Goal: Complete application form

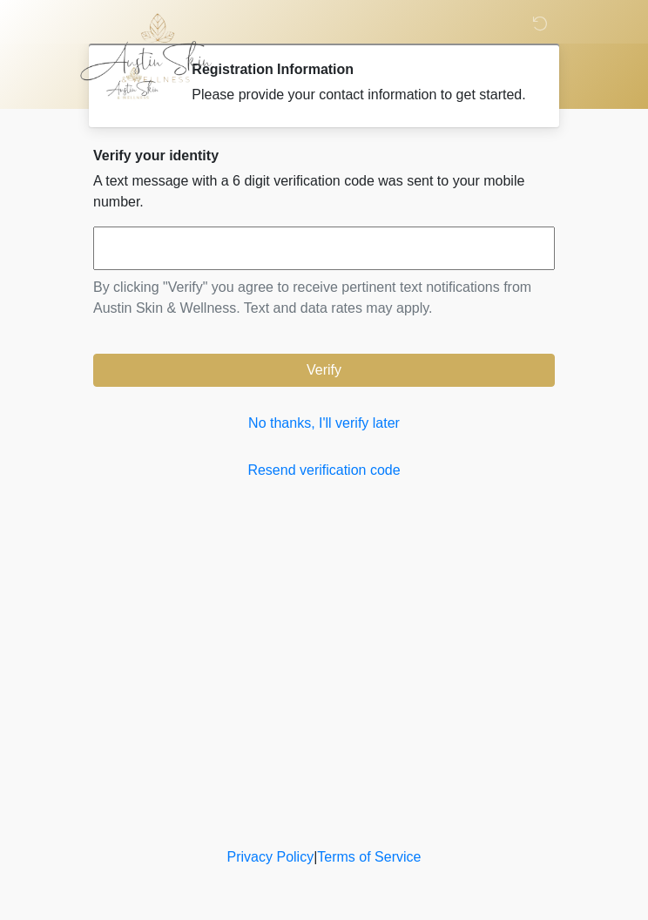
click at [384, 434] on link "No thanks, I'll verify later" at bounding box center [323, 423] width 461 height 21
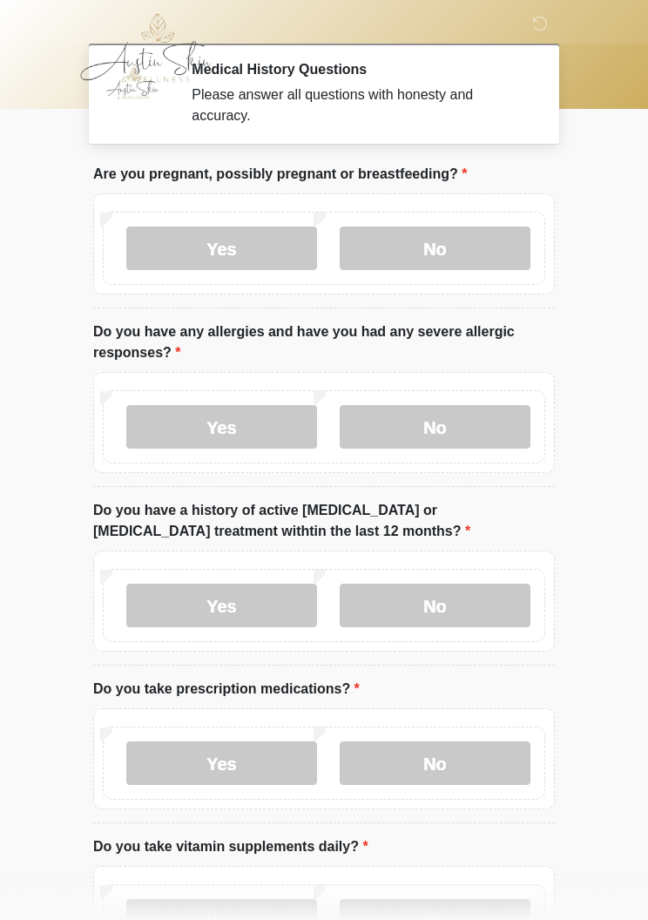
click at [488, 249] on label "No" at bounding box center [435, 248] width 191 height 44
click at [496, 435] on label "No" at bounding box center [435, 427] width 191 height 44
click at [488, 612] on label "No" at bounding box center [435, 605] width 191 height 44
click at [246, 763] on label "Yes" at bounding box center [221, 763] width 191 height 44
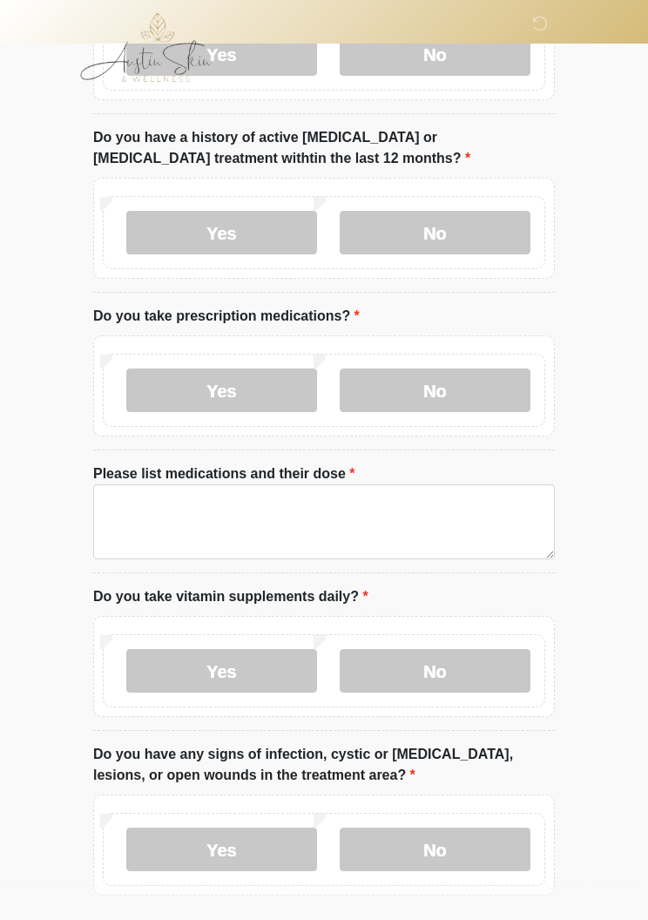
scroll to position [366, 0]
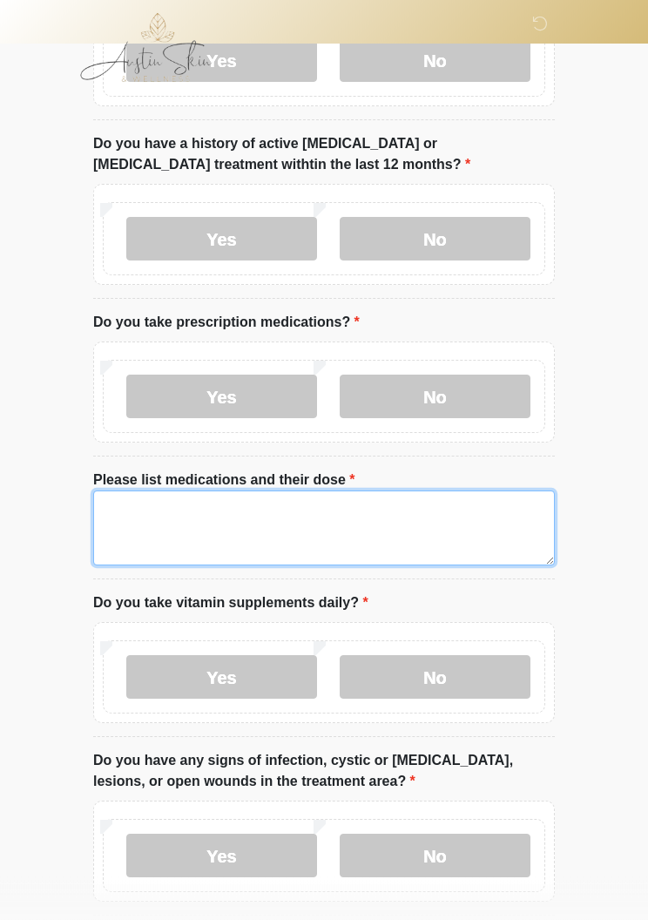
click at [253, 526] on textarea "Please list medications and their dose" at bounding box center [323, 528] width 461 height 75
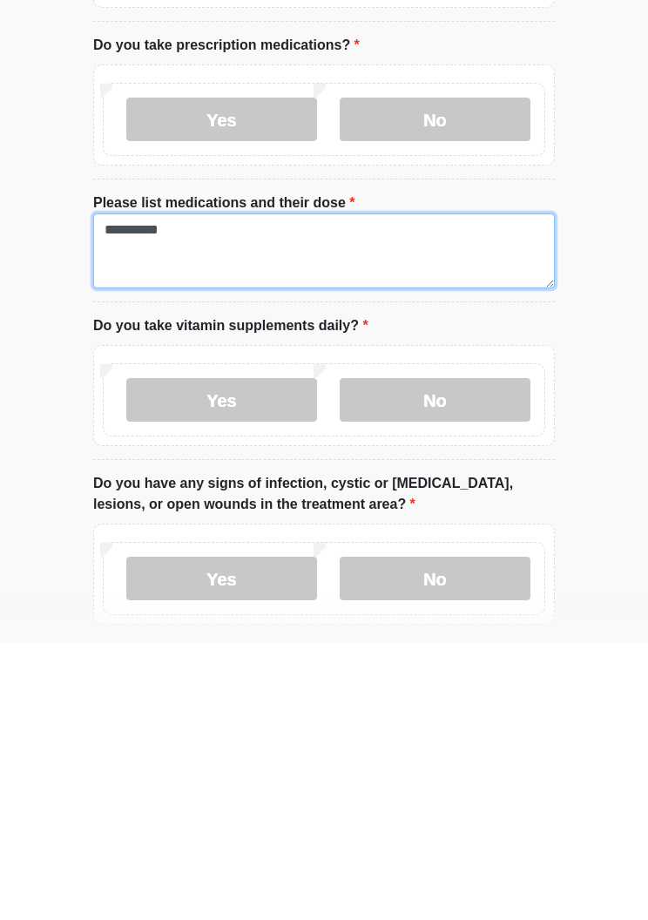
type textarea "*********"
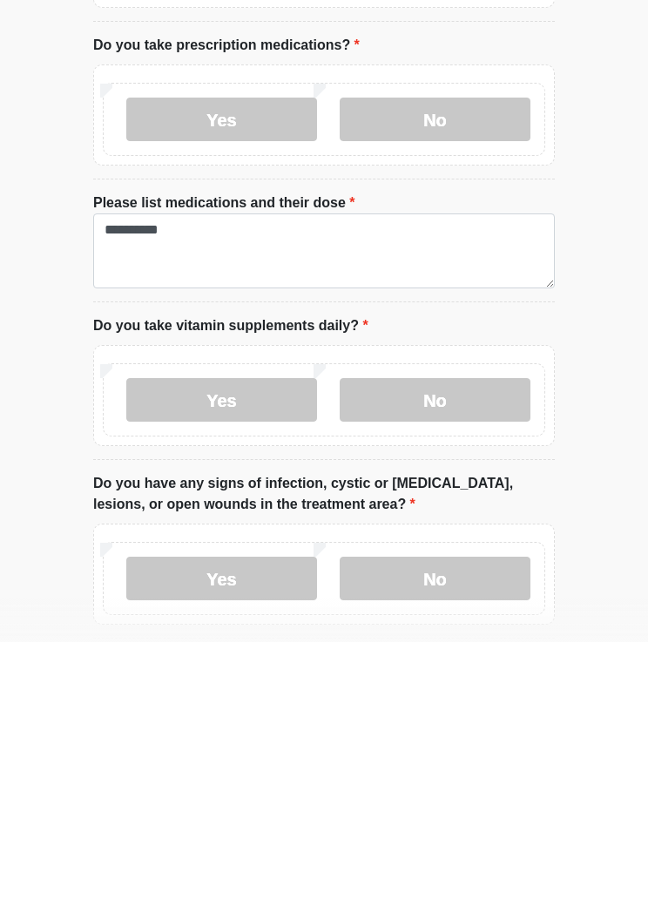
click at [212, 656] on label "Yes" at bounding box center [221, 678] width 191 height 44
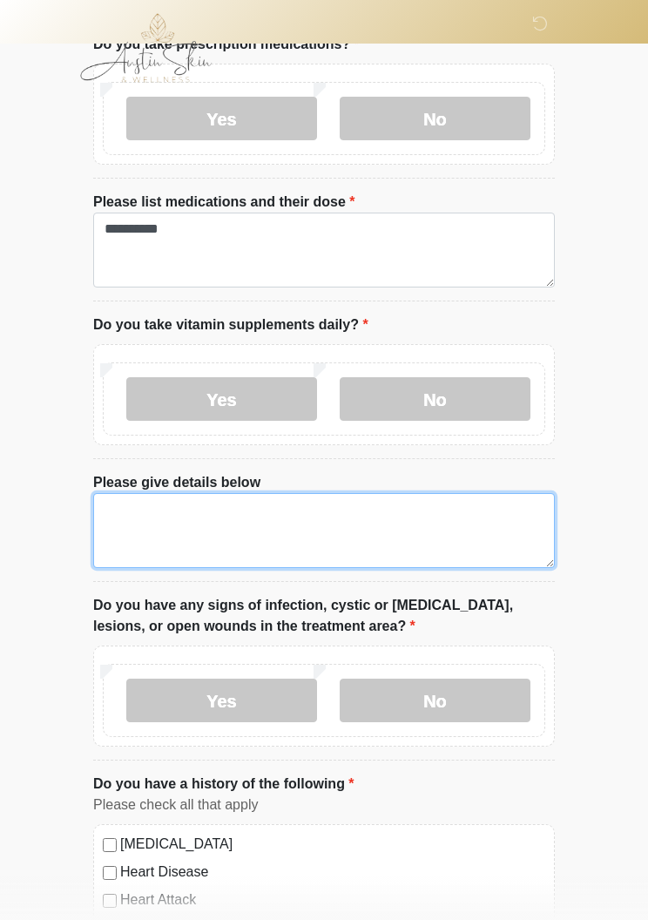
click at [256, 506] on textarea "Please give details below" at bounding box center [323, 530] width 461 height 75
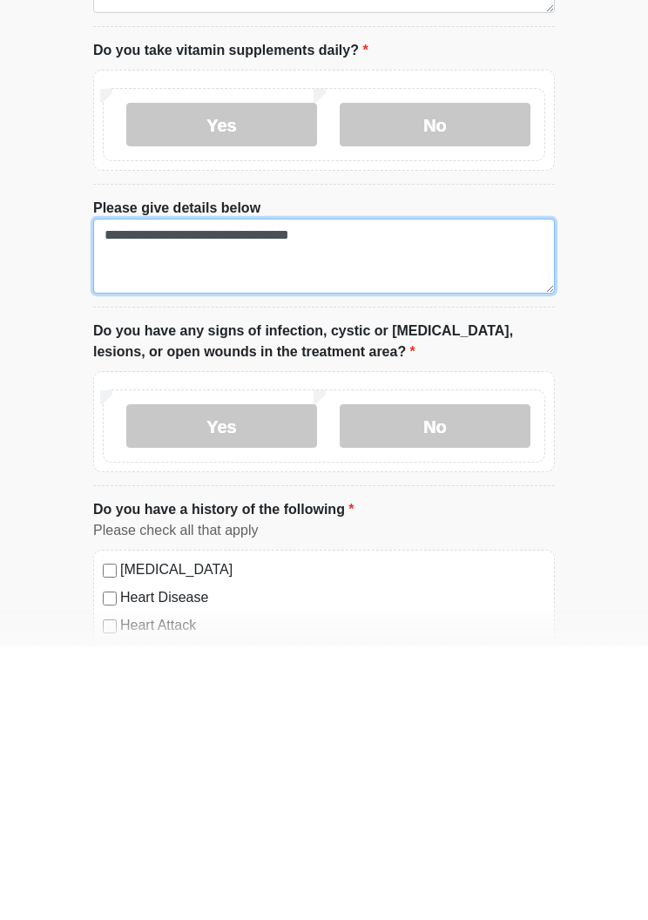
type textarea "**********"
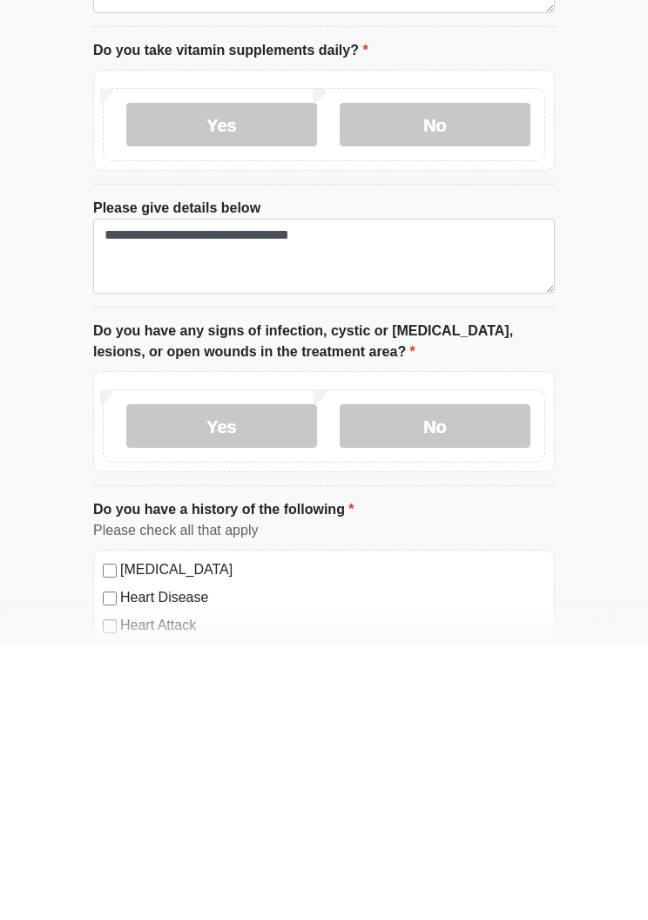
click at [482, 679] on label "No" at bounding box center [435, 701] width 191 height 44
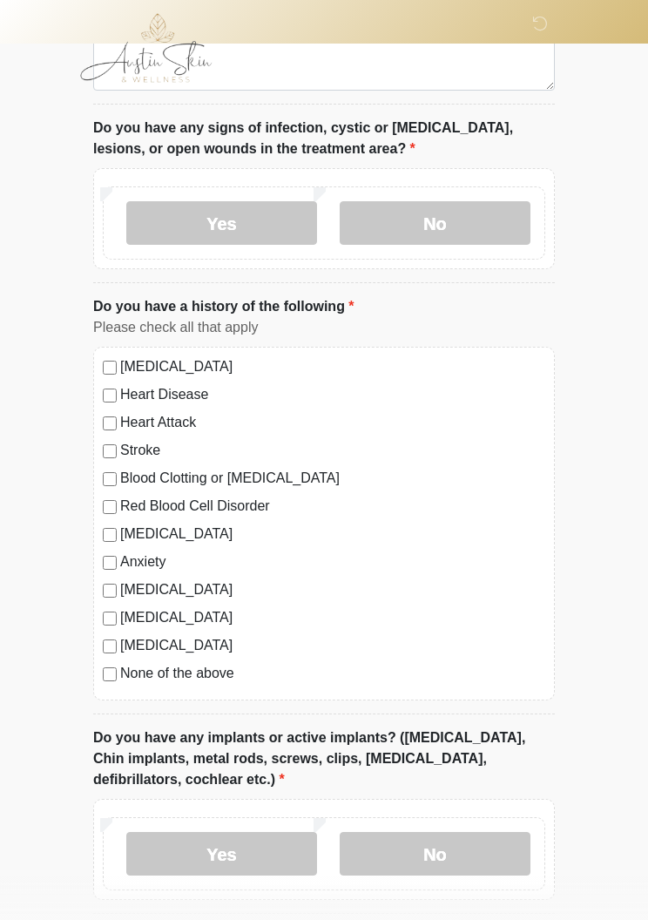
scroll to position [1148, 0]
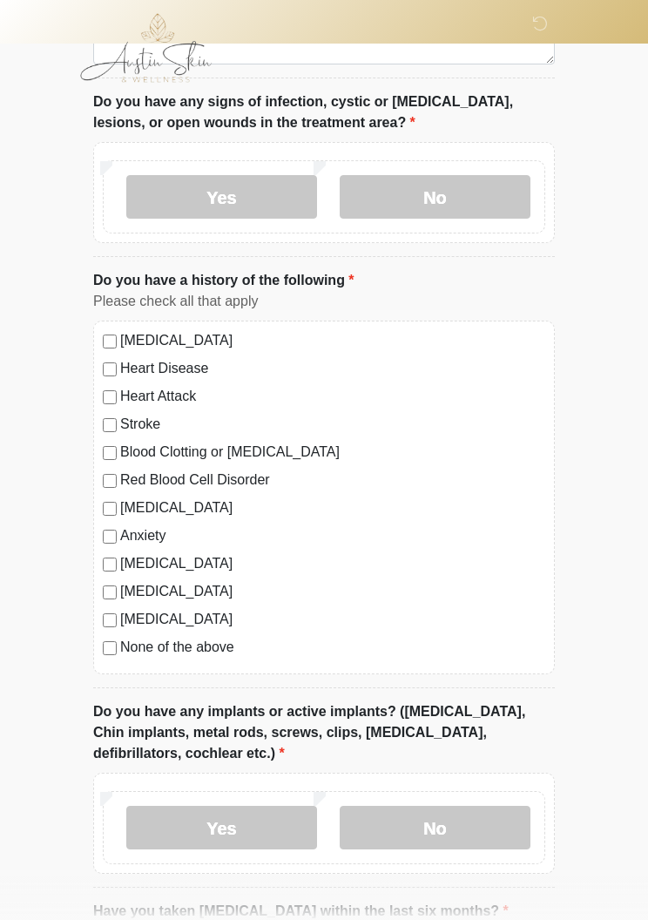
click at [455, 828] on label "No" at bounding box center [435, 827] width 191 height 44
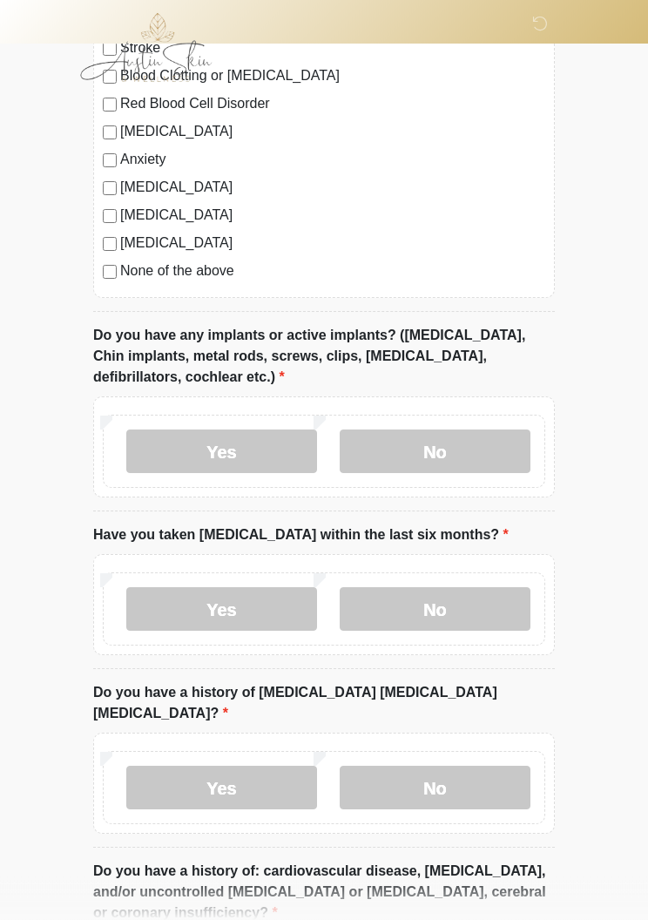
scroll to position [1525, 0]
click at [487, 599] on label "No" at bounding box center [435, 608] width 191 height 44
click at [494, 765] on label "No" at bounding box center [435, 787] width 191 height 44
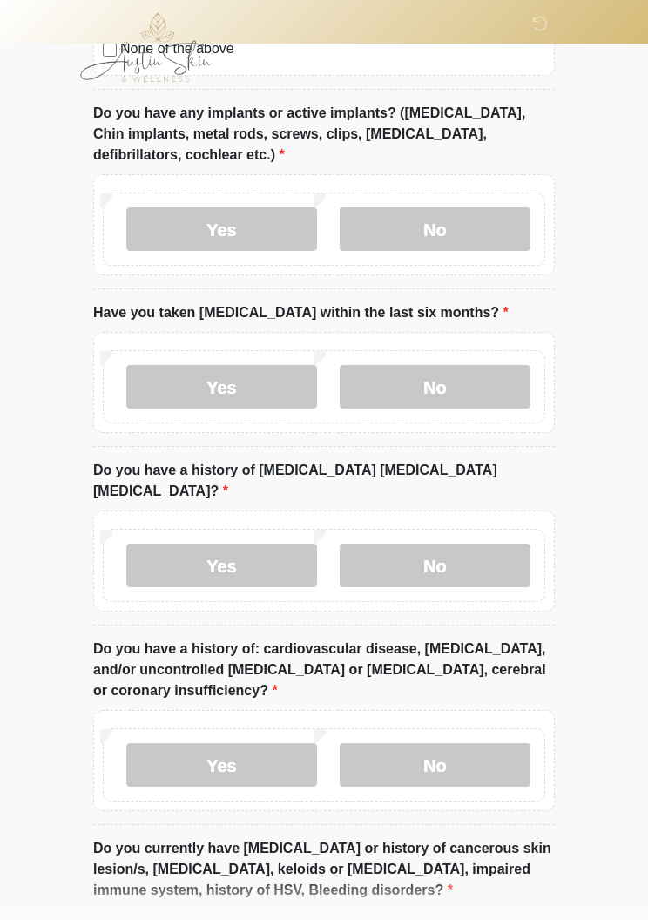
scroll to position [1802, 0]
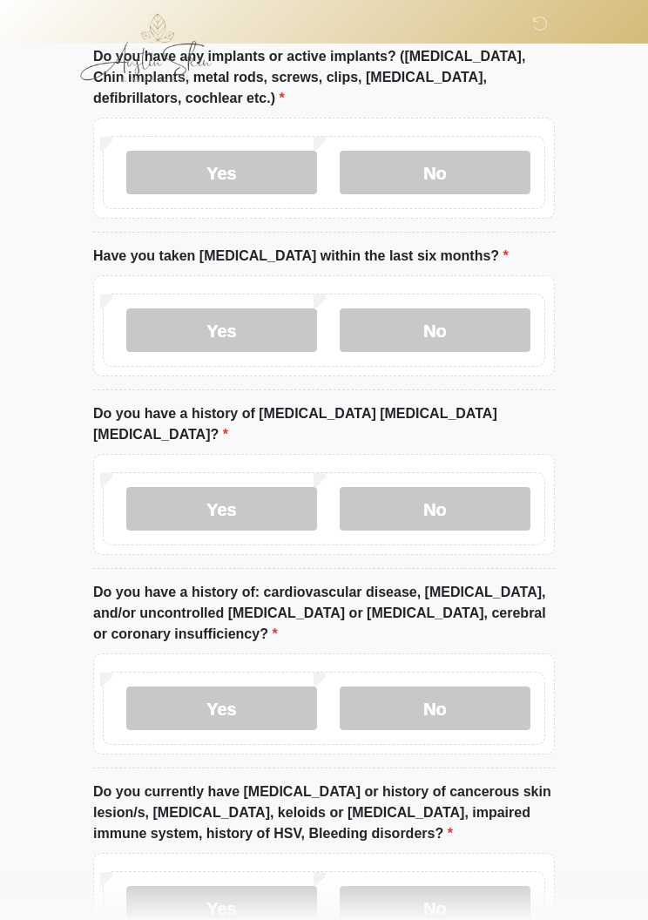
click at [502, 686] on label "No" at bounding box center [435, 708] width 191 height 44
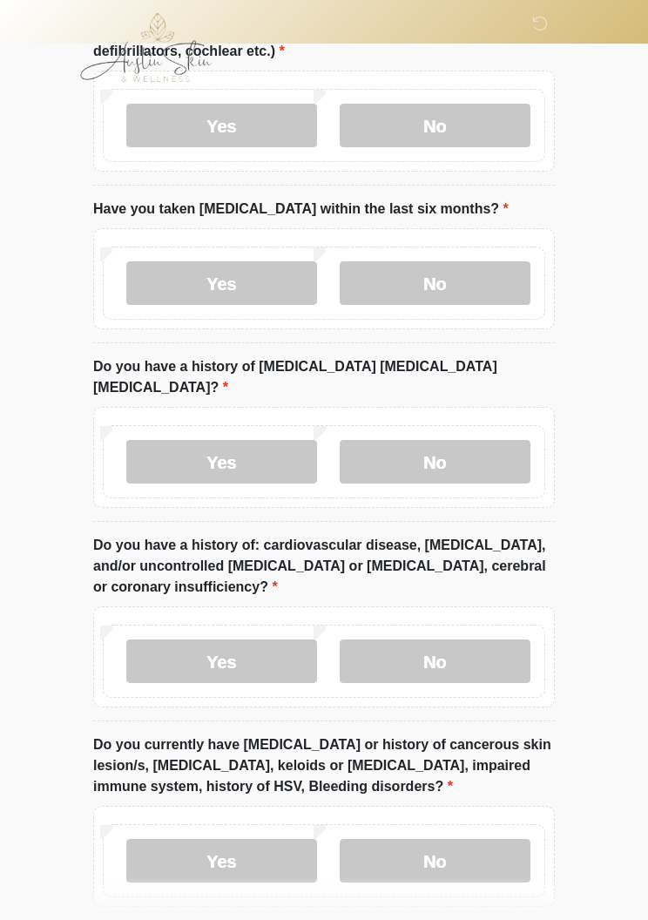
scroll to position [1849, 0]
click at [485, 841] on label "No" at bounding box center [435, 861] width 191 height 44
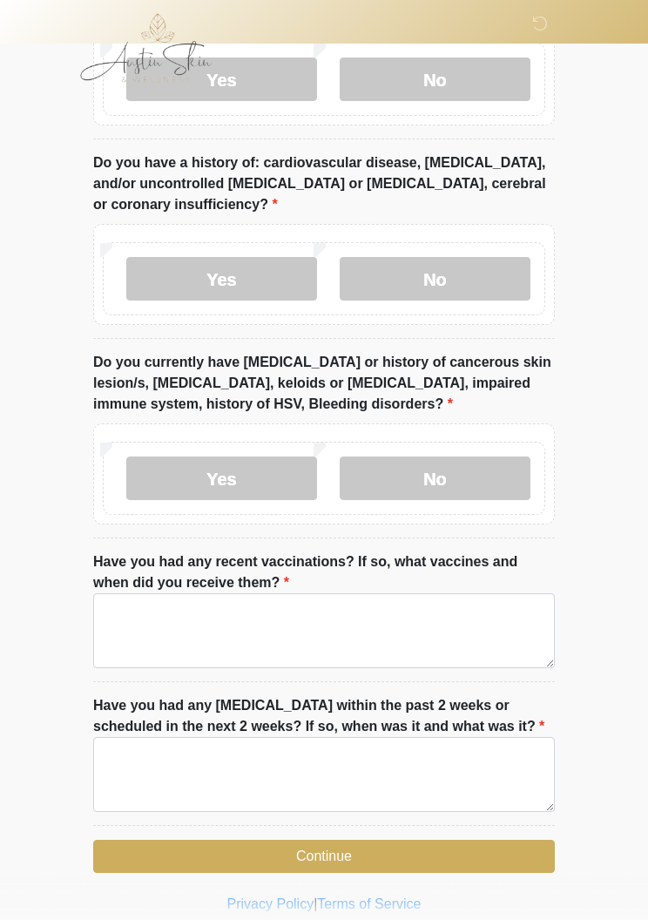
scroll to position [2243, 0]
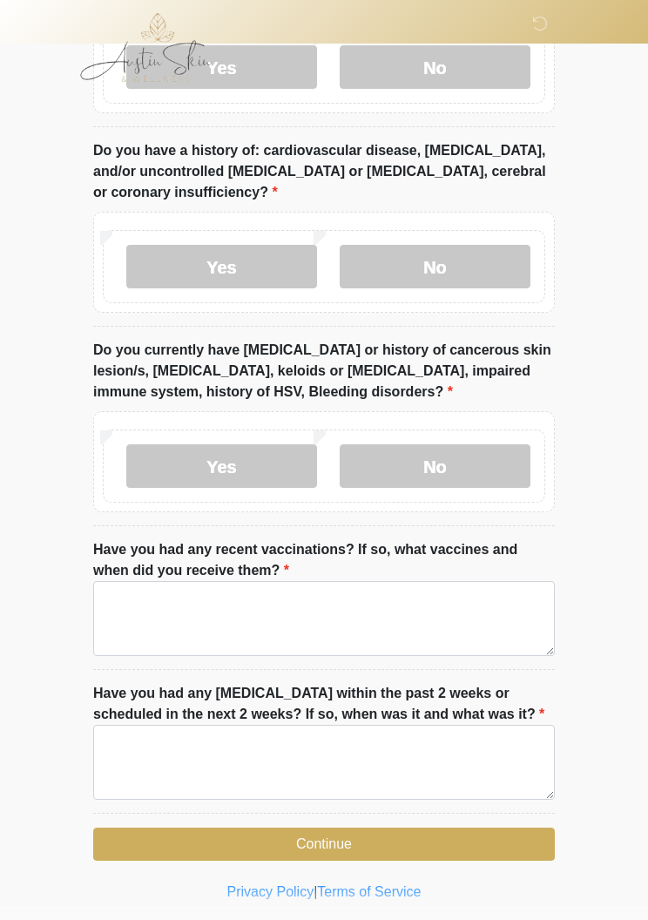
click at [454, 831] on button "Continue" at bounding box center [323, 844] width 461 height 33
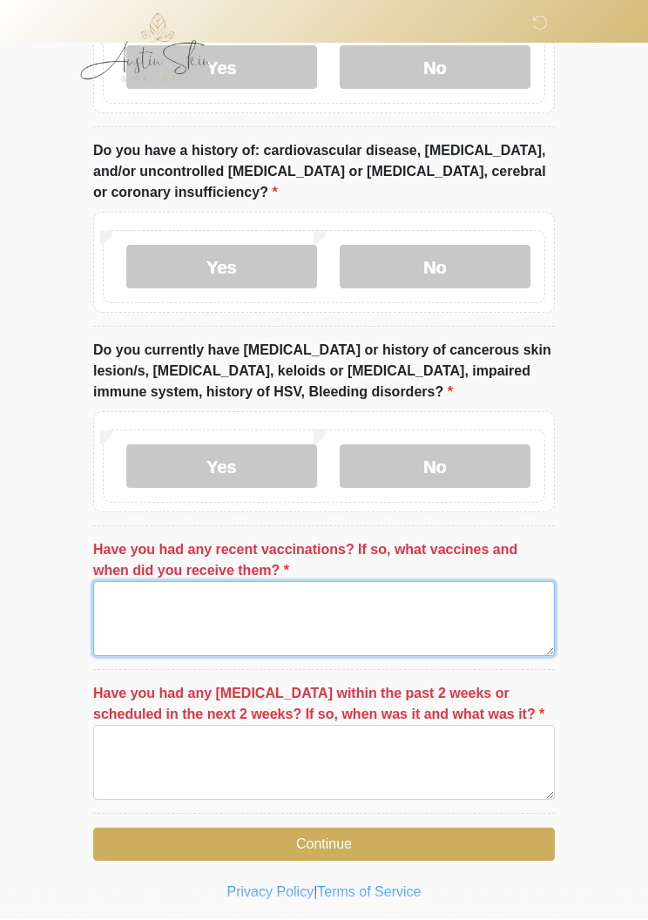
click at [329, 582] on textarea "Have you had any recent vaccinations? If so, what vaccines and when did you rec…" at bounding box center [323, 619] width 461 height 75
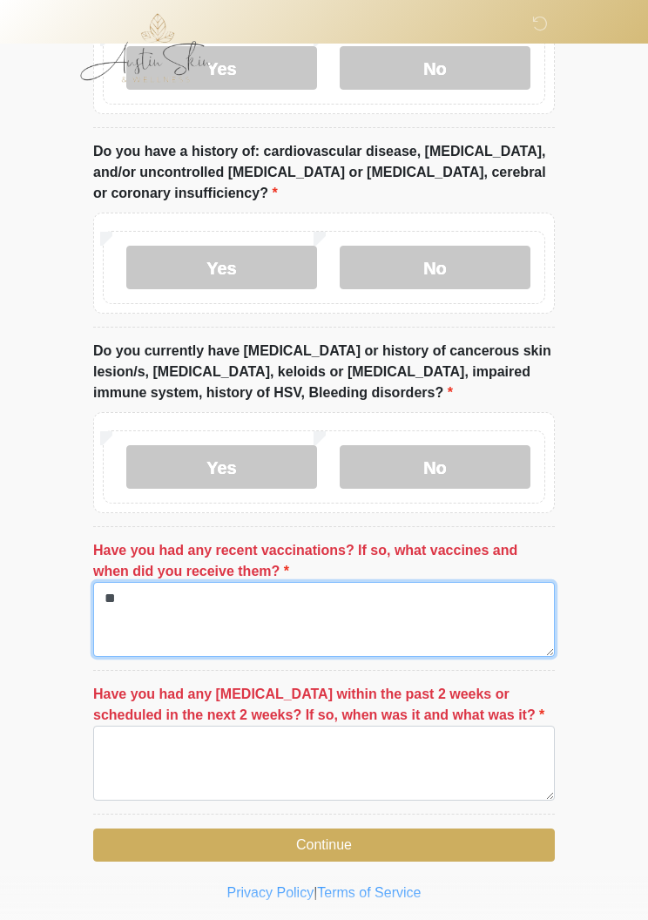
type textarea "*"
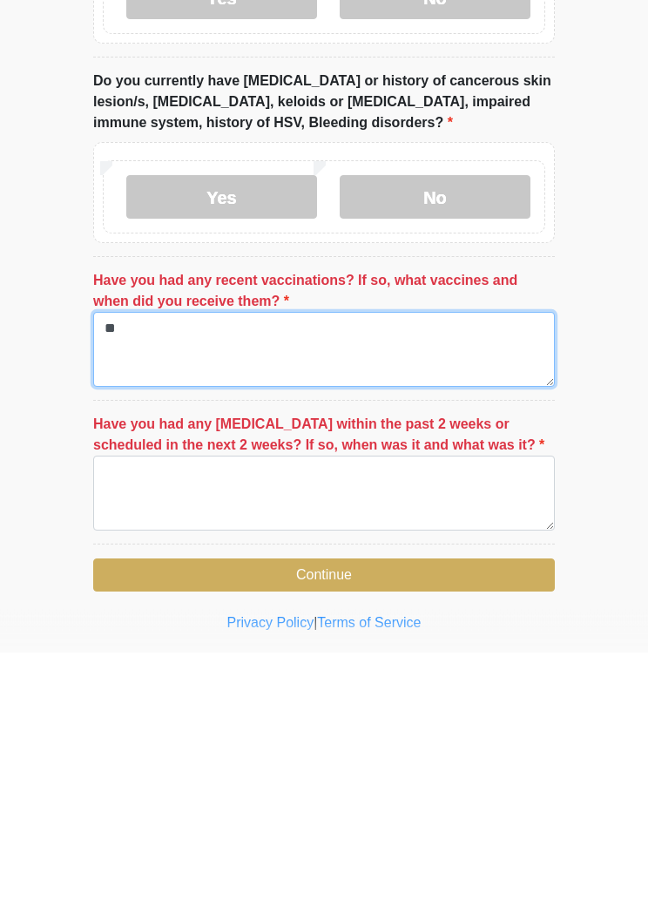
scroll to position [2272, 0]
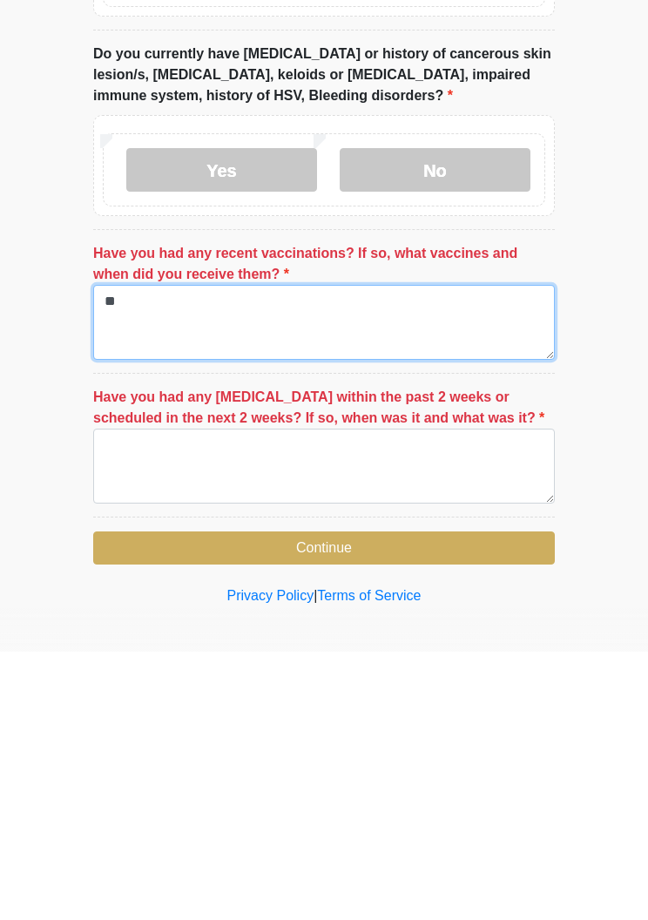
type textarea "**"
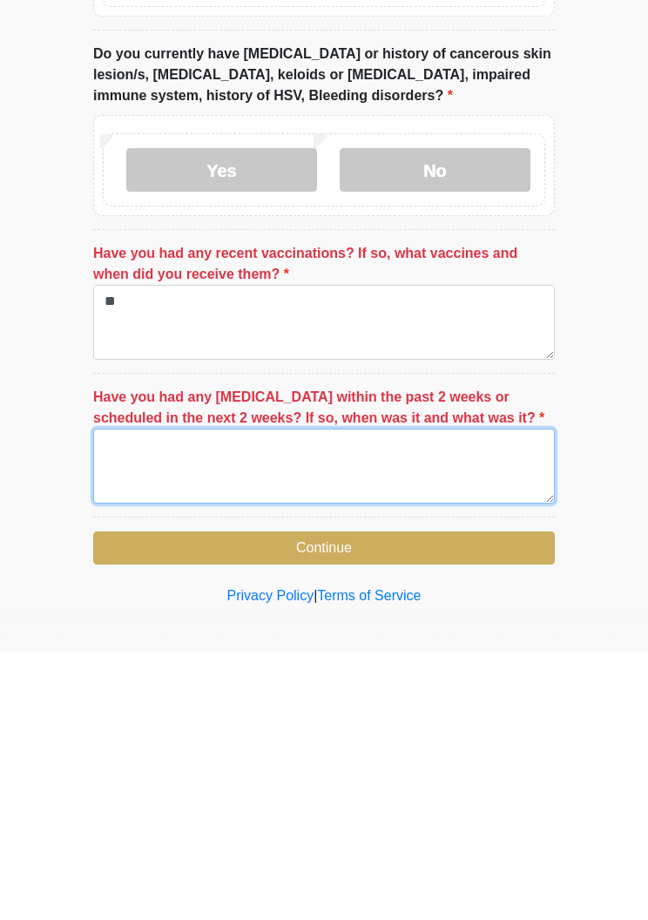
click at [185, 697] on textarea "Have you had any [MEDICAL_DATA] within the past 2 weeks or scheduled in the nex…" at bounding box center [323, 734] width 461 height 75
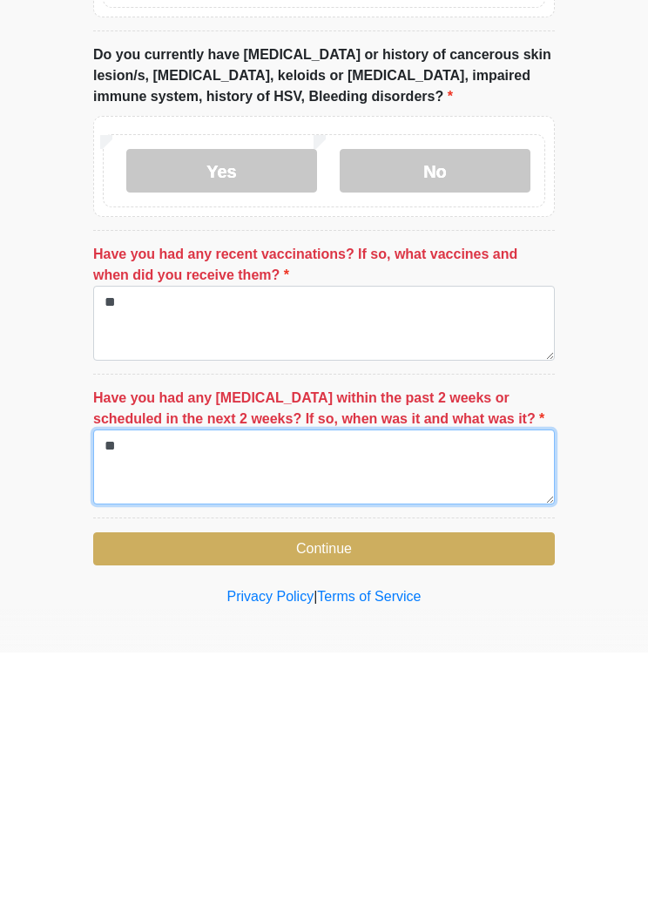
type textarea "**"
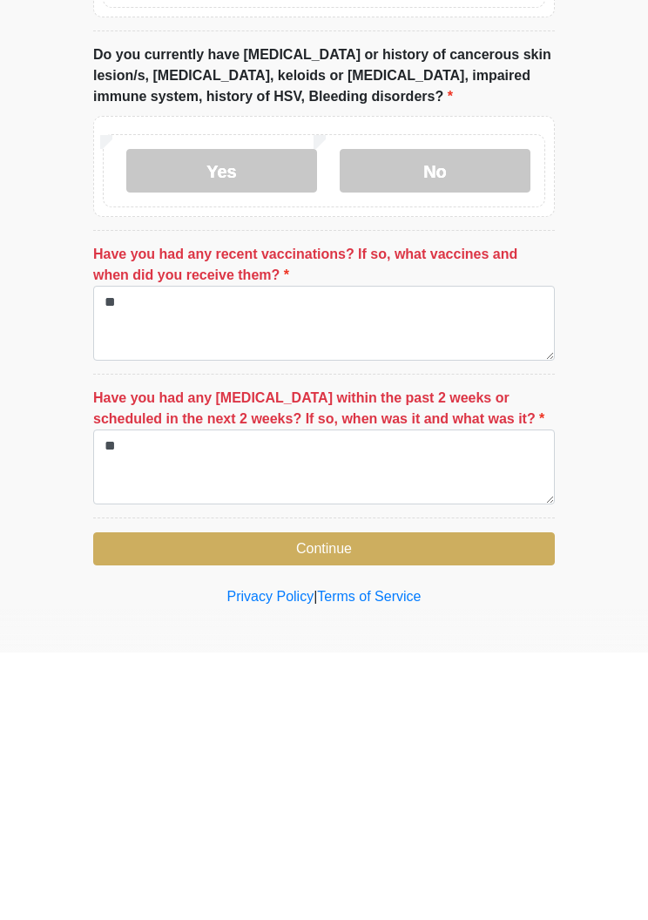
click at [474, 799] on button "Continue" at bounding box center [323, 815] width 461 height 33
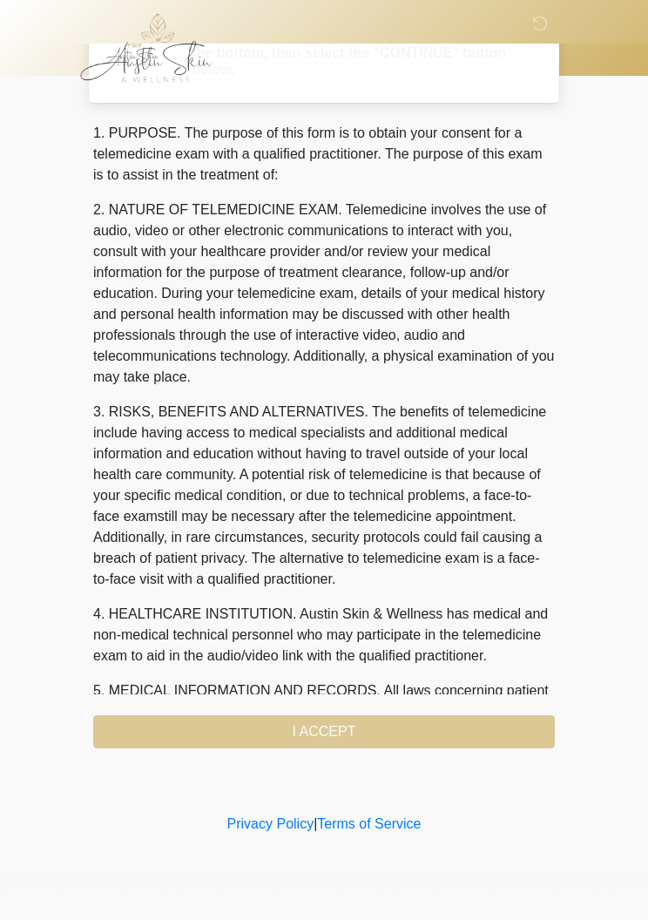
scroll to position [0, 0]
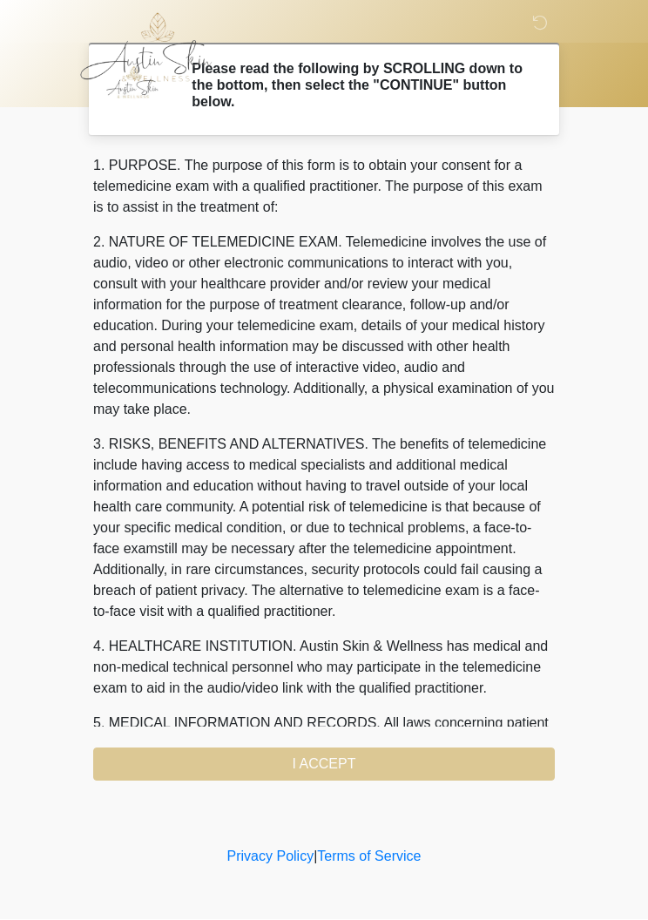
click at [395, 770] on div "1. PURPOSE. The purpose of this form is to obtain your consent for a telemedici…" at bounding box center [323, 468] width 461 height 625
click at [372, 778] on div "1. PURPOSE. The purpose of this form is to obtain your consent for a telemedici…" at bounding box center [323, 468] width 461 height 625
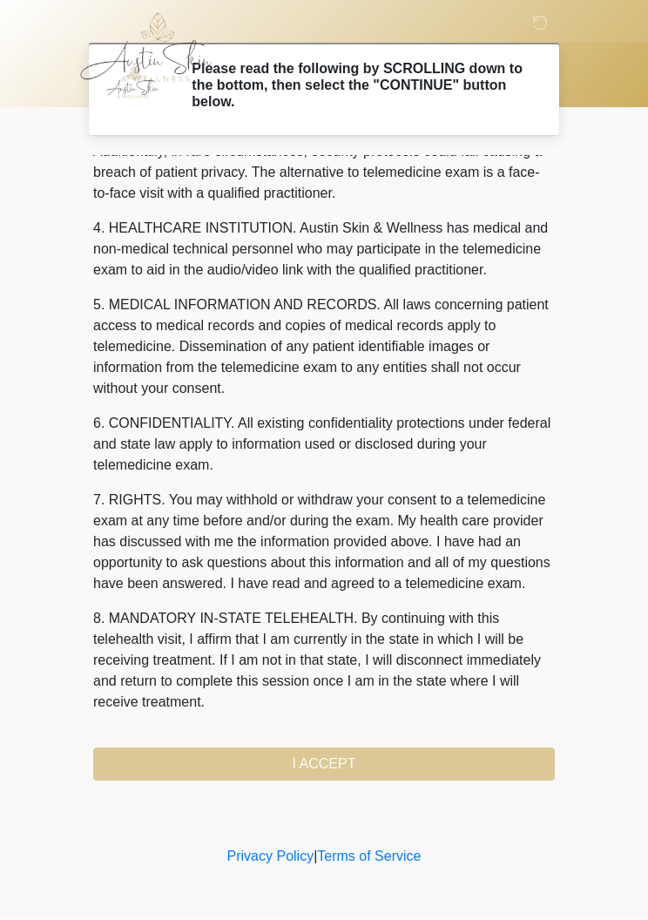
scroll to position [481, 0]
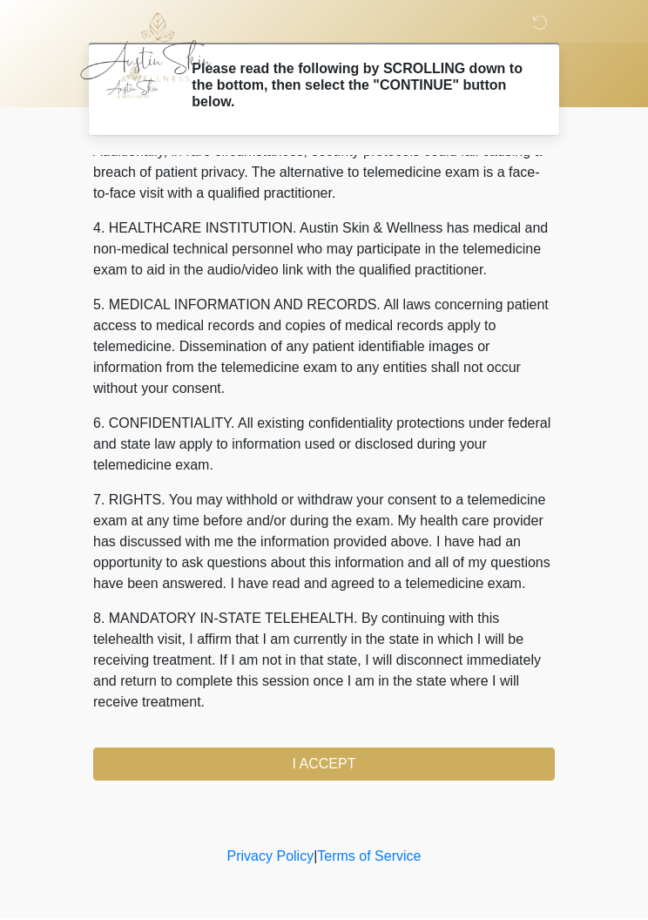
click at [340, 766] on button "I ACCEPT" at bounding box center [323, 764] width 461 height 33
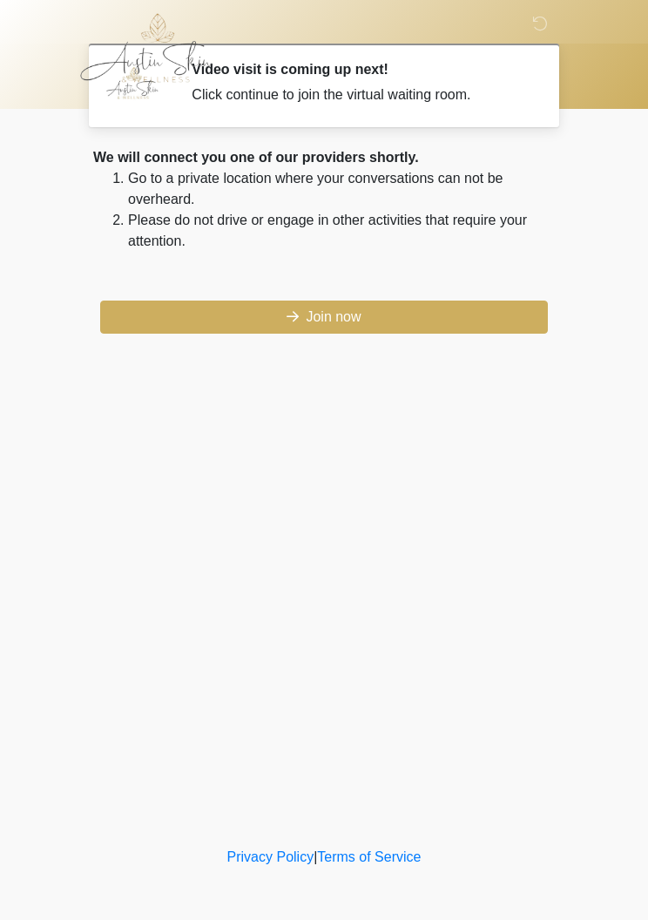
click at [398, 303] on button "Join now" at bounding box center [324, 316] width 448 height 33
